Goal: Task Accomplishment & Management: Use online tool/utility

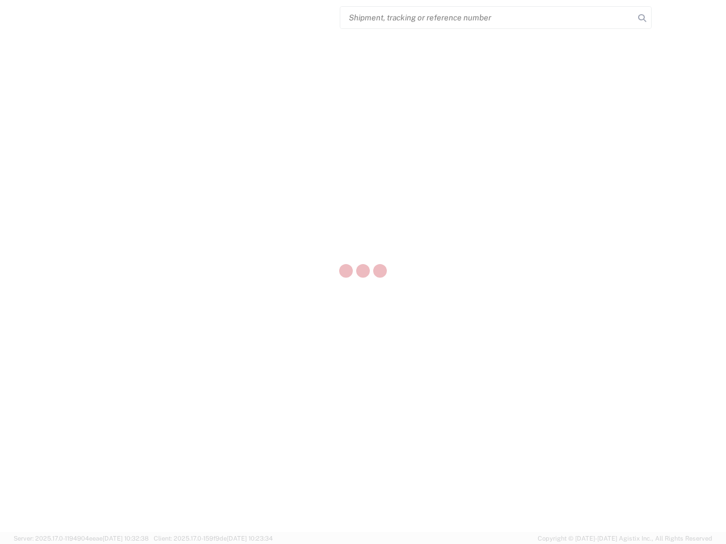
select select "US"
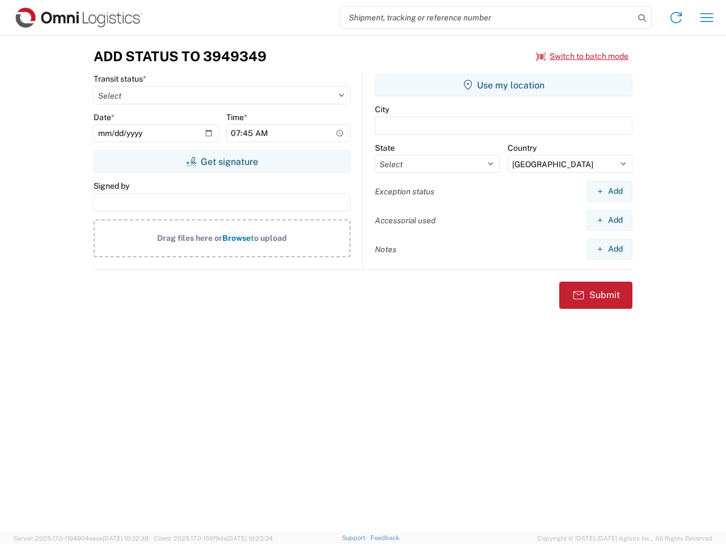
click at [487, 18] on input "search" at bounding box center [487, 18] width 294 height 22
click at [642, 18] on icon at bounding box center [642, 18] width 16 height 16
click at [676, 18] on icon at bounding box center [676, 18] width 18 height 18
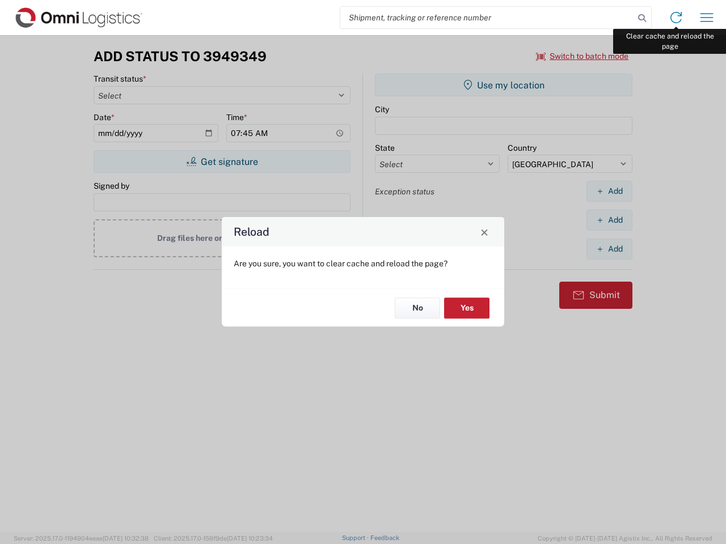
click at [706, 18] on div "Reload Are you sure, you want to clear cache and reload the page? No Yes" at bounding box center [363, 272] width 726 height 544
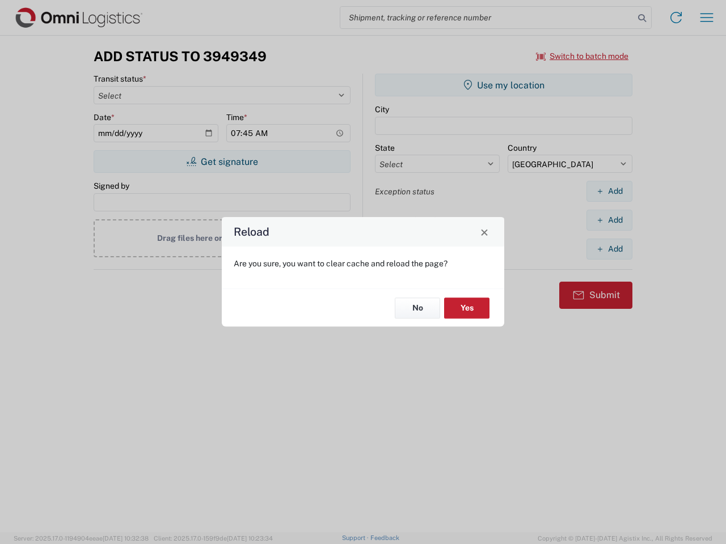
click at [582, 56] on div "Reload Are you sure, you want to clear cache and reload the page? No Yes" at bounding box center [363, 272] width 726 height 544
click at [222, 162] on div "Reload Are you sure, you want to clear cache and reload the page? No Yes" at bounding box center [363, 272] width 726 height 544
click at [503, 85] on div "Reload Are you sure, you want to clear cache and reload the page? No Yes" at bounding box center [363, 272] width 726 height 544
click at [609, 191] on div "Reload Are you sure, you want to clear cache and reload the page? No Yes" at bounding box center [363, 272] width 726 height 544
click at [609, 220] on div "Reload Are you sure, you want to clear cache and reload the page? No Yes" at bounding box center [363, 272] width 726 height 544
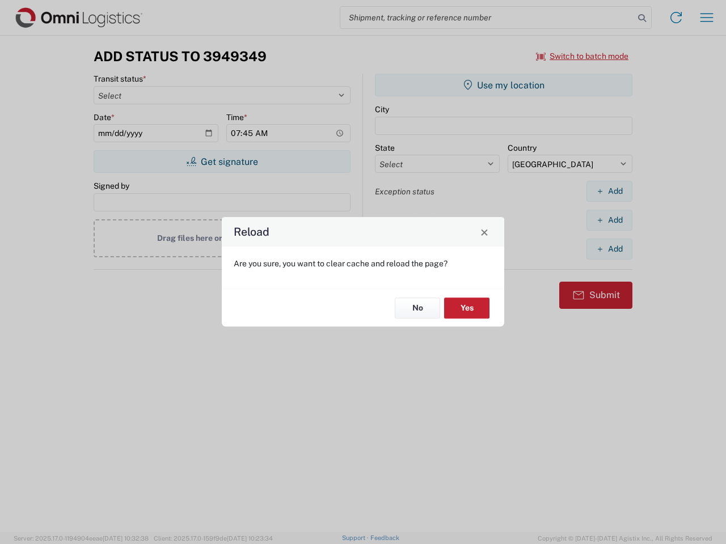
click at [609, 249] on div "Reload Are you sure, you want to clear cache and reload the page? No Yes" at bounding box center [363, 272] width 726 height 544
